Goal: Information Seeking & Learning: Check status

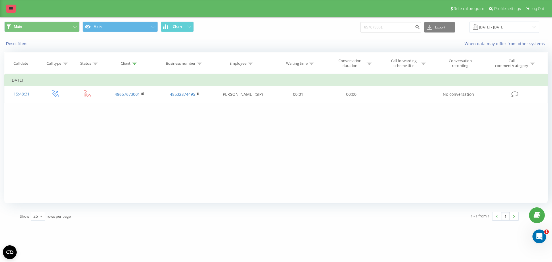
click at [11, 9] on icon at bounding box center [10, 9] width 3 height 4
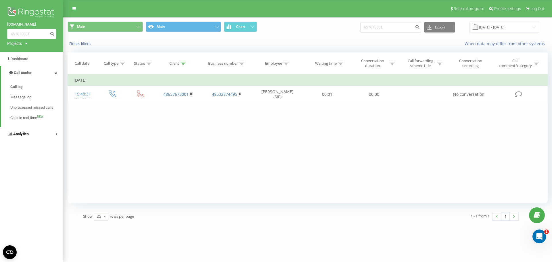
click at [57, 139] on link "Analytics" at bounding box center [31, 134] width 63 height 14
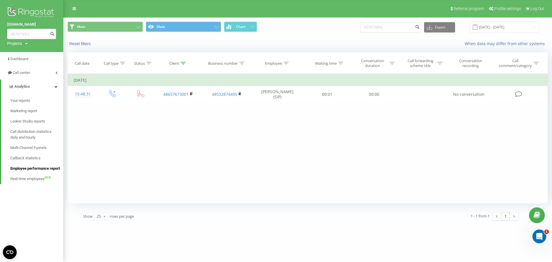
click at [38, 170] on span "Employee performance report" at bounding box center [34, 169] width 49 height 6
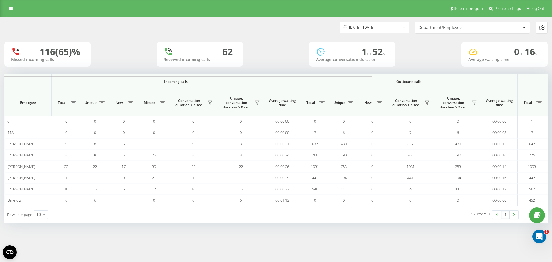
click at [392, 22] on input "19.08.2025 - 19.09.2025" at bounding box center [374, 27] width 70 height 11
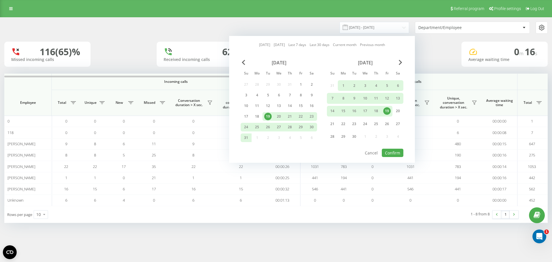
click at [261, 42] on link "Today" at bounding box center [264, 44] width 11 height 5
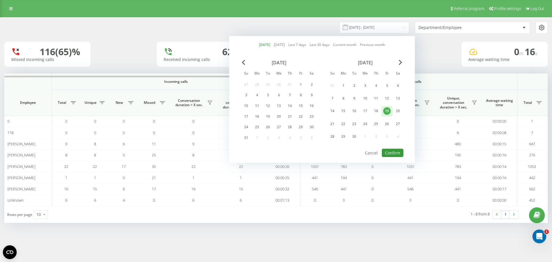
click at [401, 153] on button "Confirm" at bounding box center [393, 153] width 22 height 8
type input "19.09.2025 - 19.09.2025"
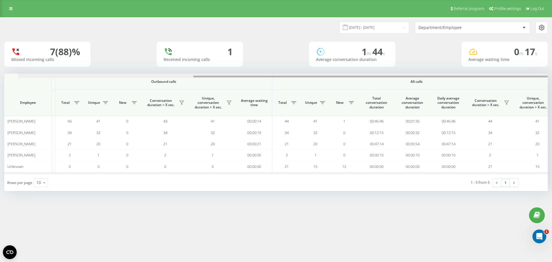
scroll to position [0, 259]
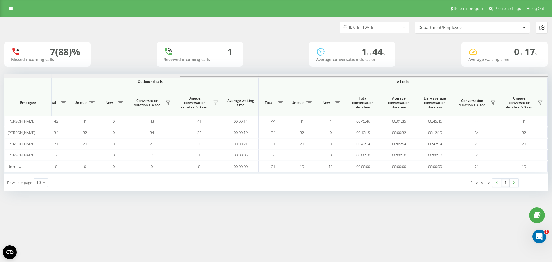
drag, startPoint x: 268, startPoint y: 79, endPoint x: 452, endPoint y: 98, distance: 184.6
click at [452, 98] on div "Incoming calls Outbound calls All calls Employee Total Unique New Missed Conver…" at bounding box center [275, 124] width 543 height 101
